Goal: Task Accomplishment & Management: Use online tool/utility

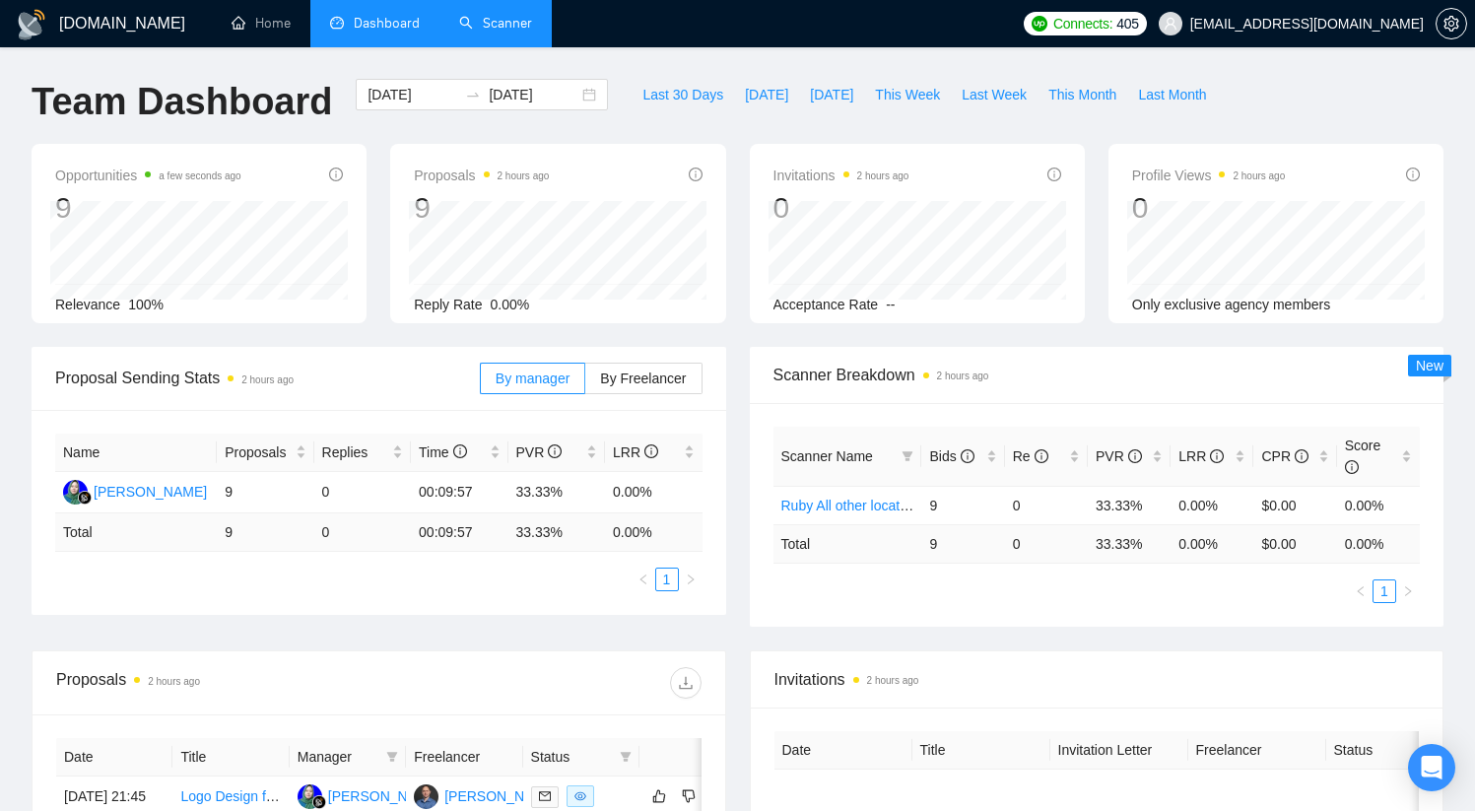
click at [506, 26] on link "Scanner" at bounding box center [495, 23] width 73 height 17
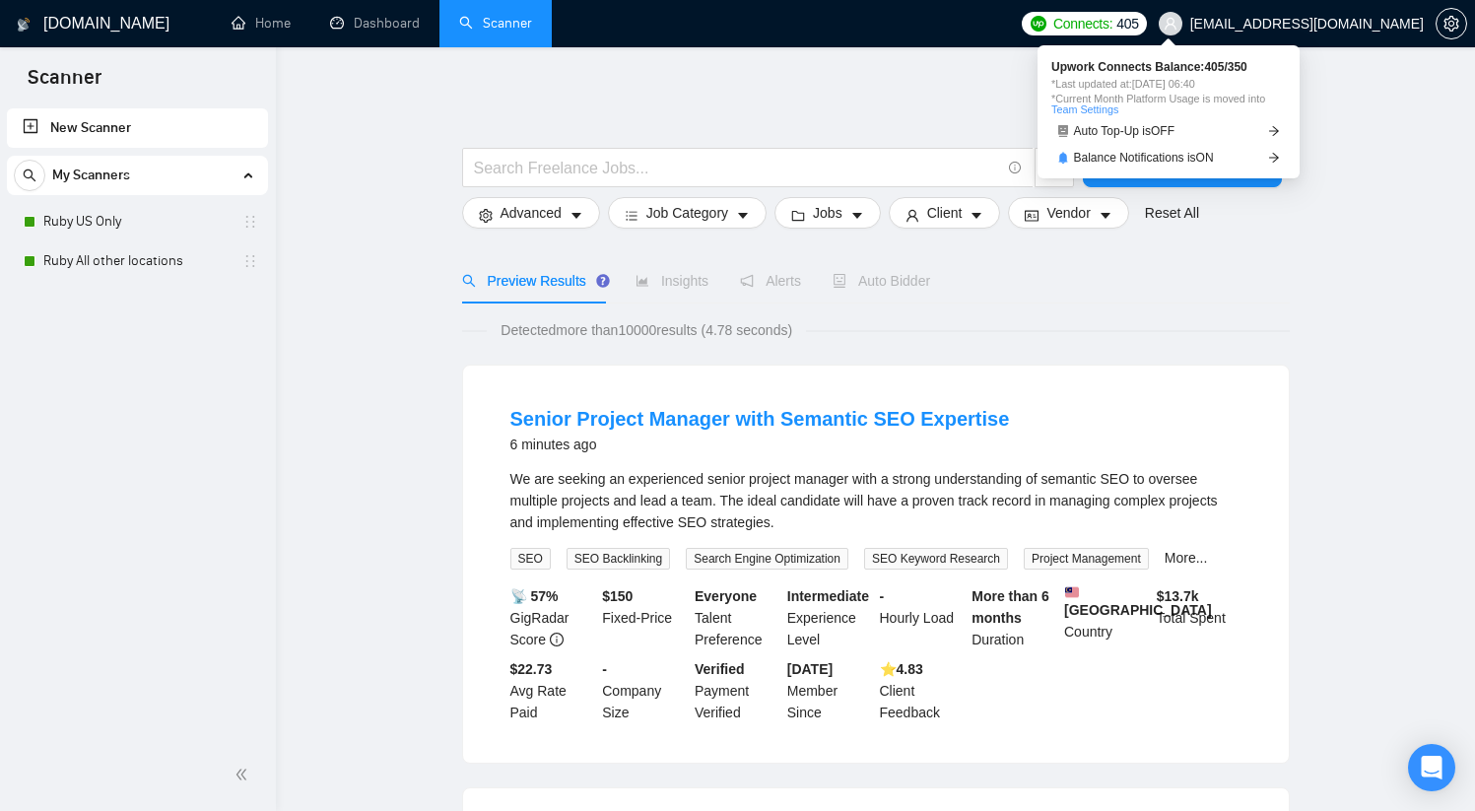
click at [1139, 28] on span "Connects: 405" at bounding box center [1096, 24] width 86 height 22
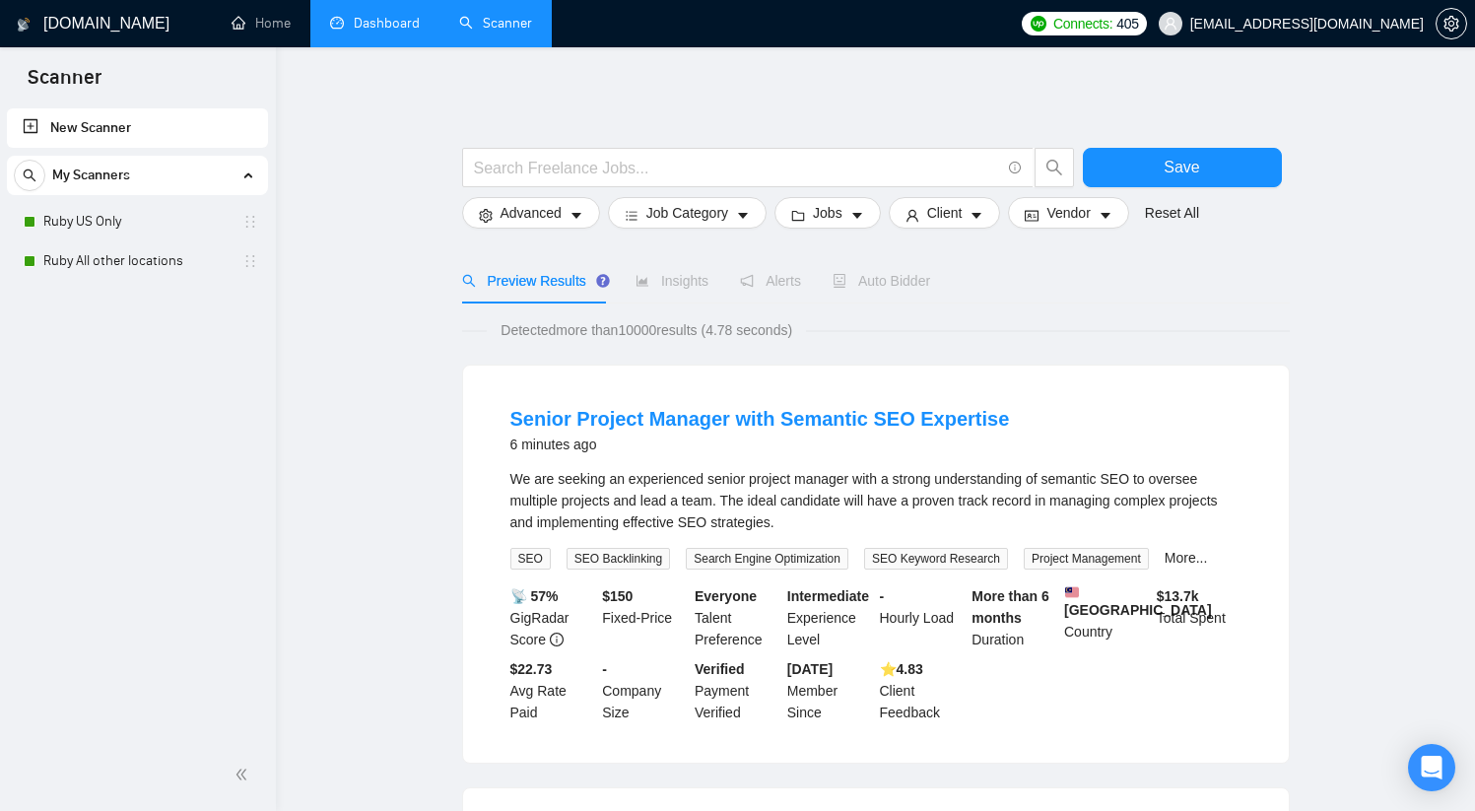
click at [395, 16] on link "Dashboard" at bounding box center [375, 23] width 90 height 17
